Goal: Check status: Check status

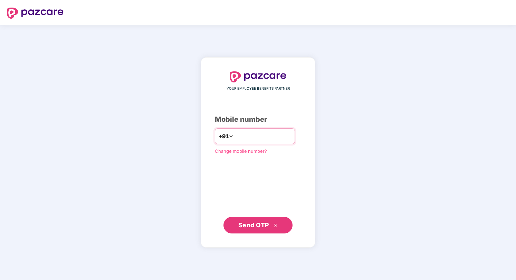
type input "**********"
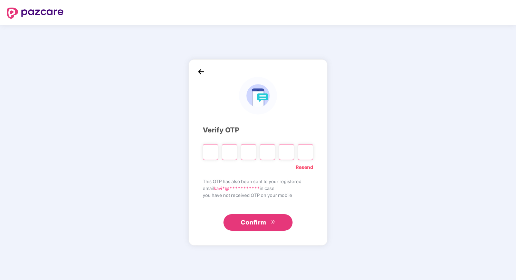
type input "*"
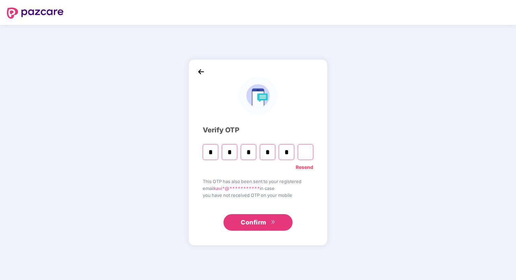
type input "*"
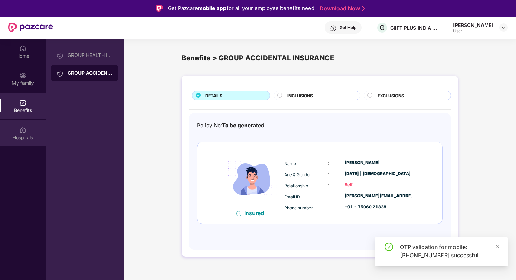
click at [24, 132] on img at bounding box center [22, 130] width 7 height 7
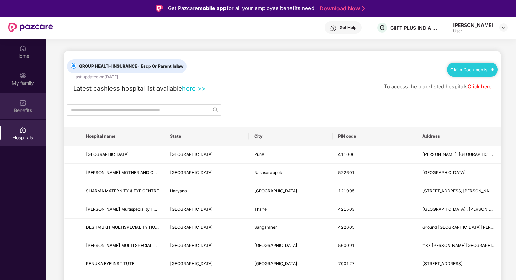
click at [20, 109] on div "Benefits" at bounding box center [23, 110] width 46 height 7
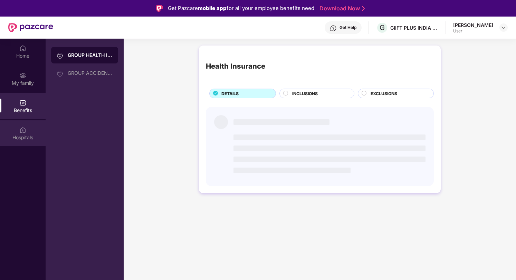
click at [35, 145] on div "Hospitals" at bounding box center [23, 134] width 46 height 26
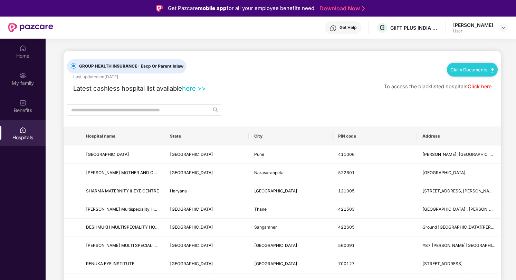
click at [133, 57] on div "GROUP HEALTH INSURANCE - Escp Or Parent Inlaw Last updated on [DATE] ." at bounding box center [135, 65] width 137 height 29
click at [34, 47] on div "Home" at bounding box center [23, 52] width 46 height 26
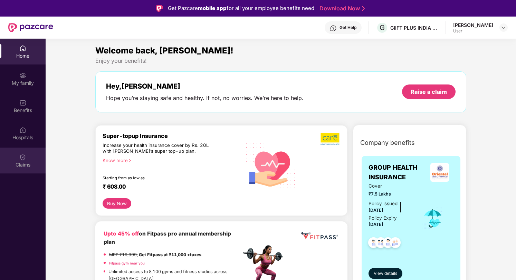
click at [24, 162] on div "Claims" at bounding box center [23, 165] width 46 height 7
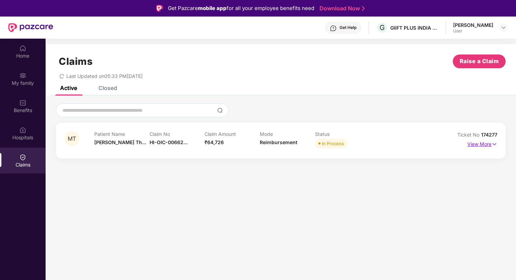
click at [479, 143] on p "View More" at bounding box center [482, 143] width 30 height 9
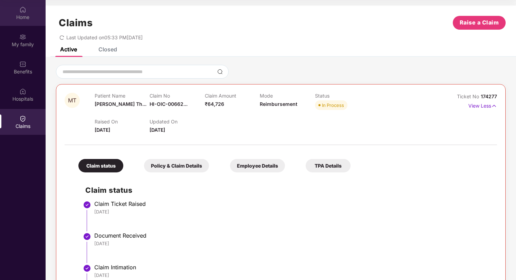
click at [28, 16] on div "Home" at bounding box center [23, 17] width 46 height 7
